Goal: Task Accomplishment & Management: Manage account settings

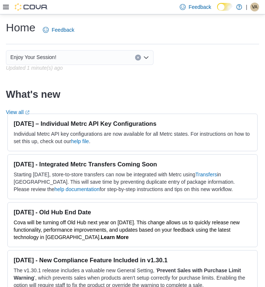
click at [6, 6] on icon at bounding box center [6, 7] width 6 height 6
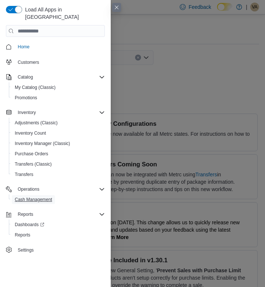
click at [31, 197] on span "Cash Management" at bounding box center [33, 200] width 37 height 6
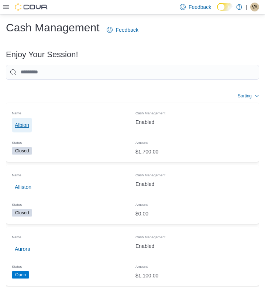
click at [27, 124] on span "Albion" at bounding box center [22, 124] width 14 height 7
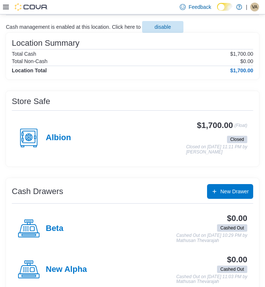
scroll to position [58, 0]
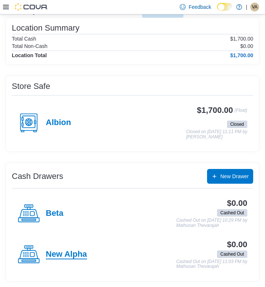
click at [58, 255] on h4 "New Alpha" at bounding box center [66, 255] width 41 height 10
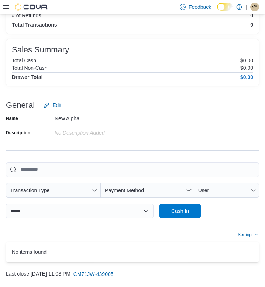
scroll to position [95, 0]
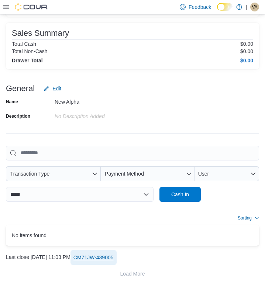
click at [114, 255] on span "CM71JW-439005" at bounding box center [93, 257] width 40 height 7
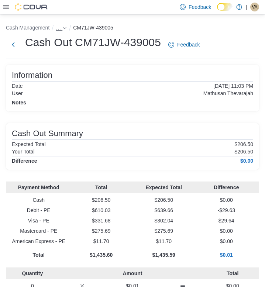
click at [63, 28] on button "…" at bounding box center [61, 28] width 11 height 6
click at [110, 128] on div "Cash Out Summary Expected Total $206.50 Your Total $206.50 Difference $0.00" at bounding box center [132, 146] width 253 height 47
click at [61, 28] on span "…" at bounding box center [58, 28] width 5 height 6
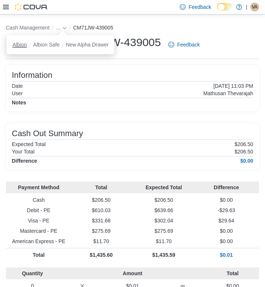
click at [15, 45] on button "Albion" at bounding box center [20, 45] width 14 height 6
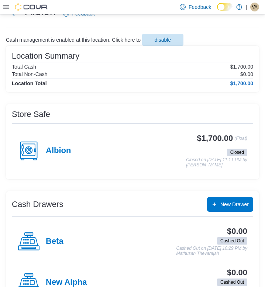
scroll to position [58, 0]
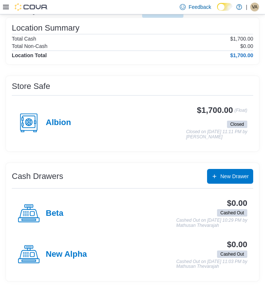
click at [51, 212] on h4 "Beta" at bounding box center [55, 214] width 18 height 10
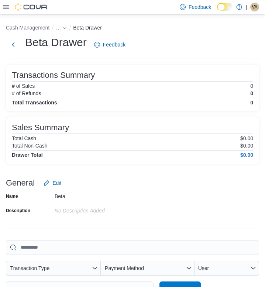
scroll to position [95, 0]
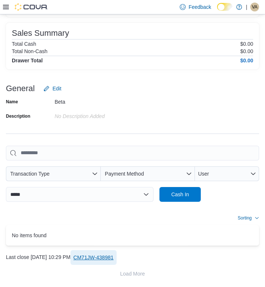
click at [114, 257] on span "CM71JW-438981" at bounding box center [93, 257] width 40 height 7
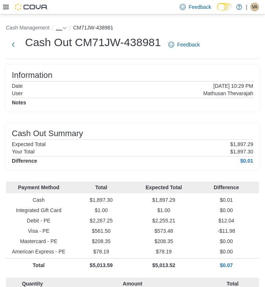
click at [66, 28] on icon "- Clicking this button will toggle a popover dialog." at bounding box center [64, 28] width 3 height 2
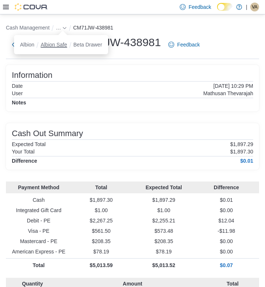
click at [57, 46] on button "Albion Safe" at bounding box center [54, 45] width 27 height 6
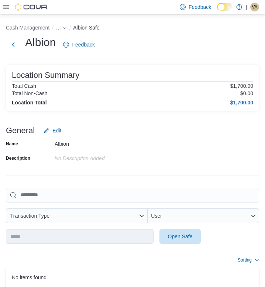
scroll to position [42, 0]
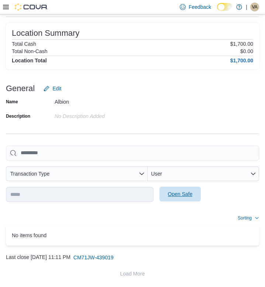
click at [176, 191] on span "Open Safe" at bounding box center [180, 194] width 32 height 15
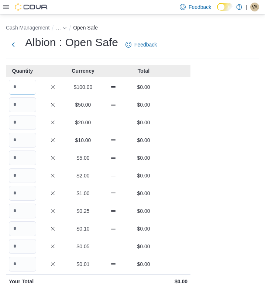
click at [15, 89] on input "Quantity" at bounding box center [22, 87] width 27 height 15
type input "*"
type input "**"
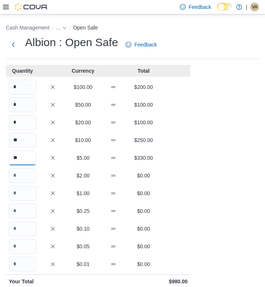
type input "**"
type input "***"
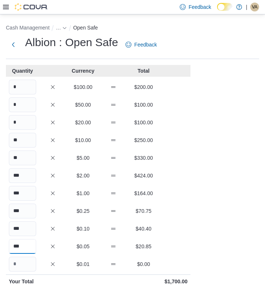
type input "***"
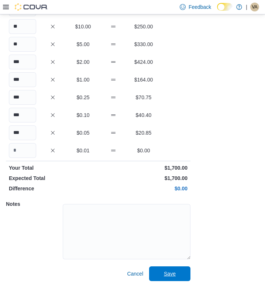
click at [149, 267] on button "Save" at bounding box center [169, 274] width 41 height 15
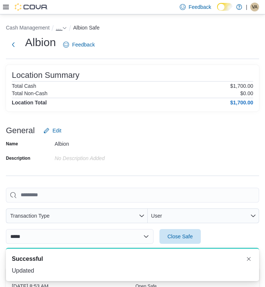
click at [58, 30] on span "…" at bounding box center [58, 28] width 5 height 6
click at [60, 43] on button "Albion" at bounding box center [55, 44] width 14 height 6
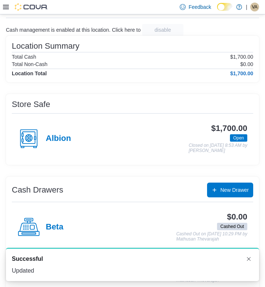
scroll to position [53, 0]
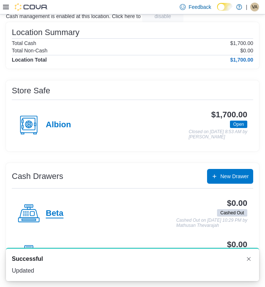
click at [55, 214] on h4 "Beta" at bounding box center [55, 214] width 18 height 10
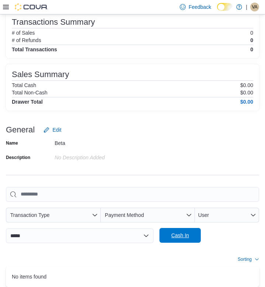
click at [175, 237] on span "Cash In" at bounding box center [180, 235] width 18 height 7
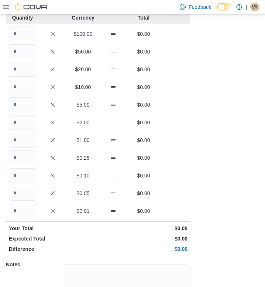
scroll to position [8, 0]
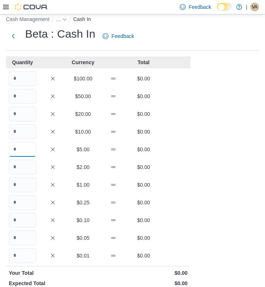
click at [23, 152] on input "Quantity" at bounding box center [22, 149] width 27 height 15
type input "**"
type input "*"
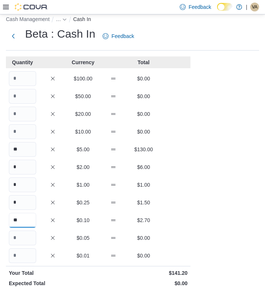
type input "**"
type input "***"
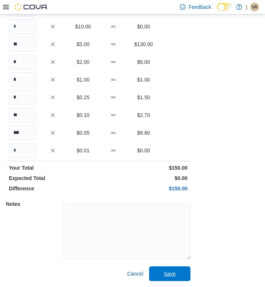
click at [149, 267] on button "Save" at bounding box center [169, 274] width 41 height 15
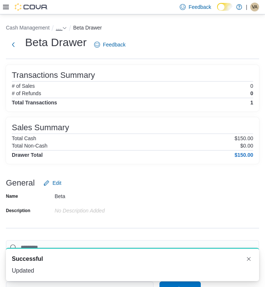
click at [59, 30] on span "…" at bounding box center [58, 28] width 5 height 6
click at [58, 43] on button "Albion" at bounding box center [55, 44] width 14 height 6
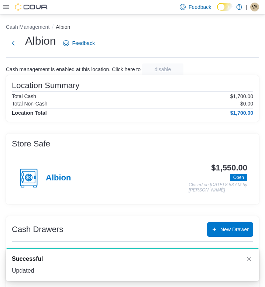
scroll to position [53, 0]
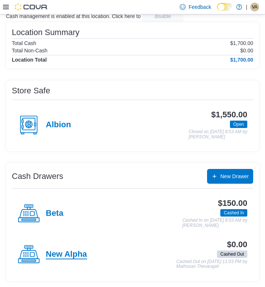
click at [68, 251] on h4 "New Alpha" at bounding box center [66, 255] width 41 height 10
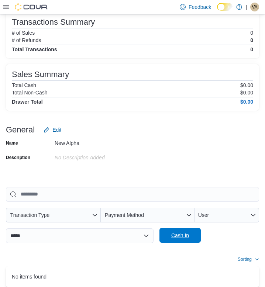
click at [188, 238] on span "Cash In" at bounding box center [180, 235] width 18 height 7
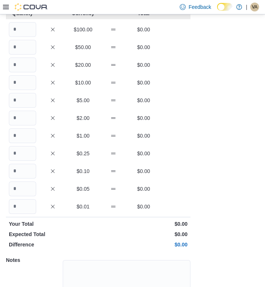
scroll to position [8, 0]
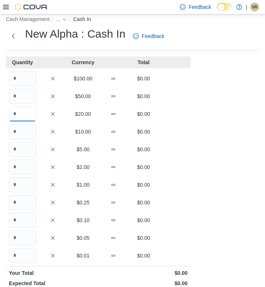
click at [21, 116] on input "Quantity" at bounding box center [22, 114] width 27 height 15
type input "*"
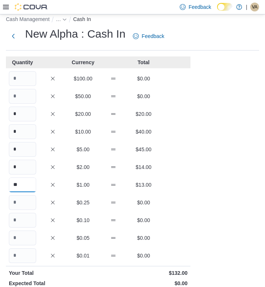
type input "**"
type input "***"
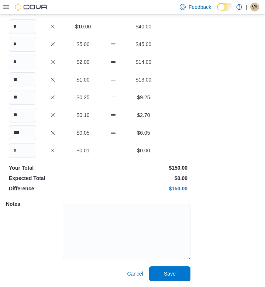
click at [149, 267] on button "Save" at bounding box center [169, 274] width 41 height 15
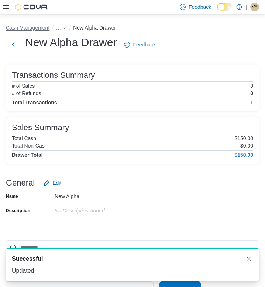
click at [47, 25] on button "Cash Management" at bounding box center [28, 28] width 44 height 6
